Goal: Information Seeking & Learning: Learn about a topic

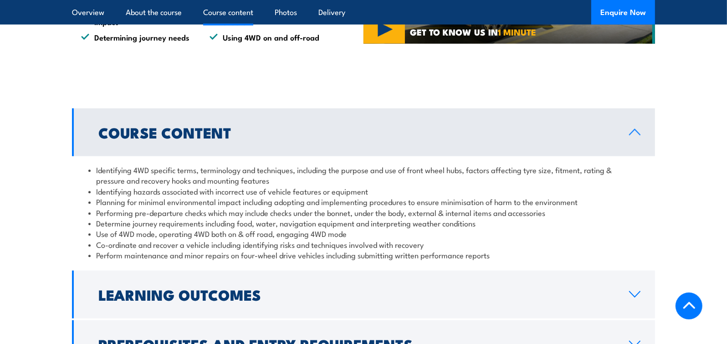
scroll to position [790, 0]
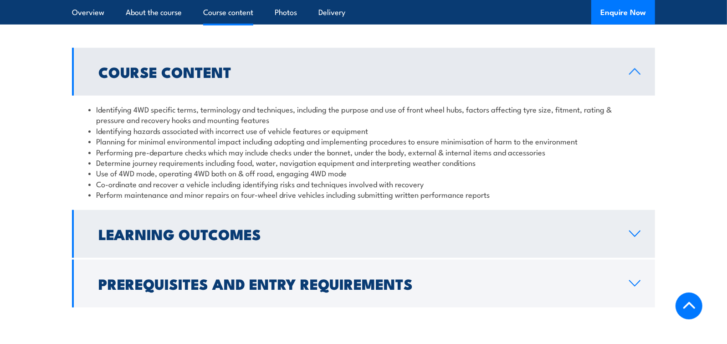
click at [624, 229] on link "Learning Outcomes" at bounding box center [363, 234] width 583 height 48
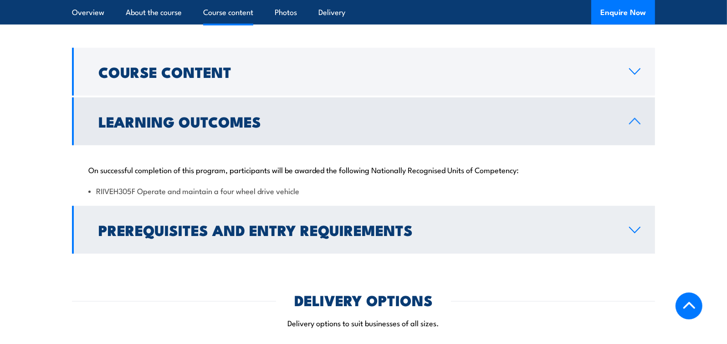
click at [540, 222] on link "Prerequisites and Entry Requirements" at bounding box center [363, 230] width 583 height 48
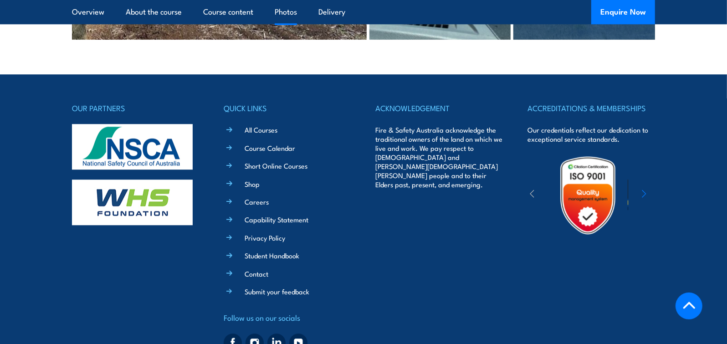
scroll to position [2126, 0]
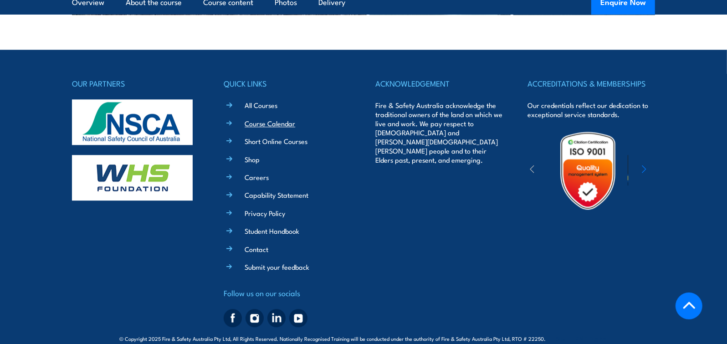
click at [274, 118] on link "Course Calendar" at bounding box center [270, 123] width 51 height 10
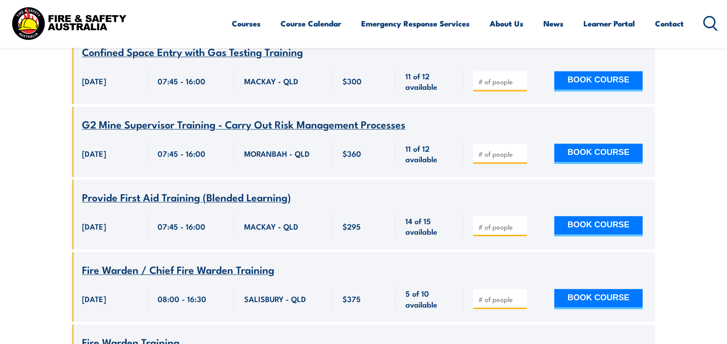
scroll to position [11362, 0]
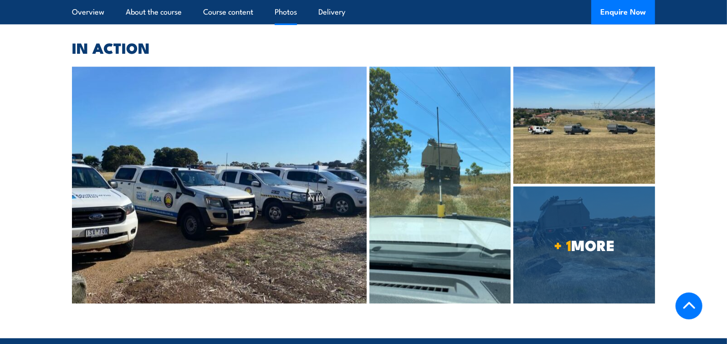
scroll to position [1785, 0]
